Goal: Information Seeking & Learning: Learn about a topic

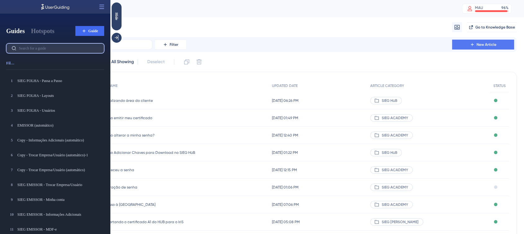
click at [79, 47] on input "text" at bounding box center [59, 48] width 80 height 4
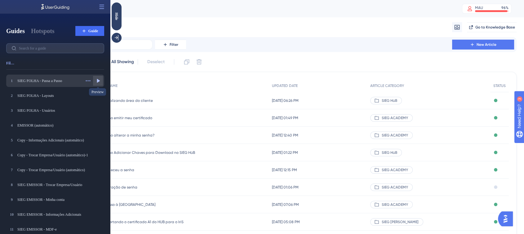
click at [96, 80] on icon at bounding box center [98, 81] width 6 height 6
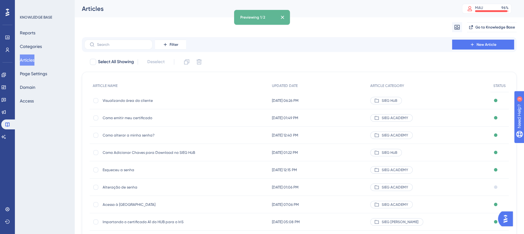
click at [263, 19] on div "Previewing 1/2" at bounding box center [252, 17] width 25 height 5
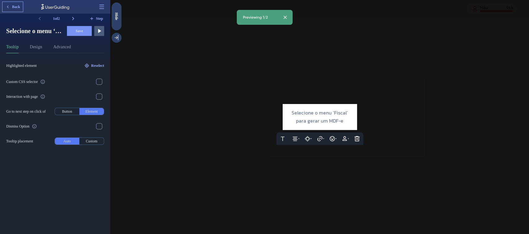
click at [5, 7] on icon at bounding box center [7, 6] width 5 height 5
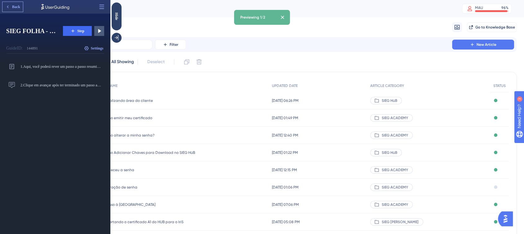
click at [6, 8] on icon at bounding box center [7, 6] width 5 height 5
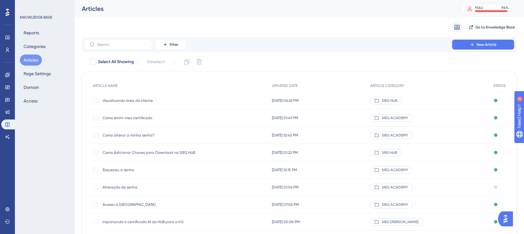
click at [0, 0] on div "Articles MAU 96 % Click to see add-on and upgrade options" at bounding box center [0, 0] width 0 height 0
click at [225, 25] on div "Migrate from Go to Knowledge Base" at bounding box center [299, 27] width 435 height 20
